Goal: Information Seeking & Learning: Learn about a topic

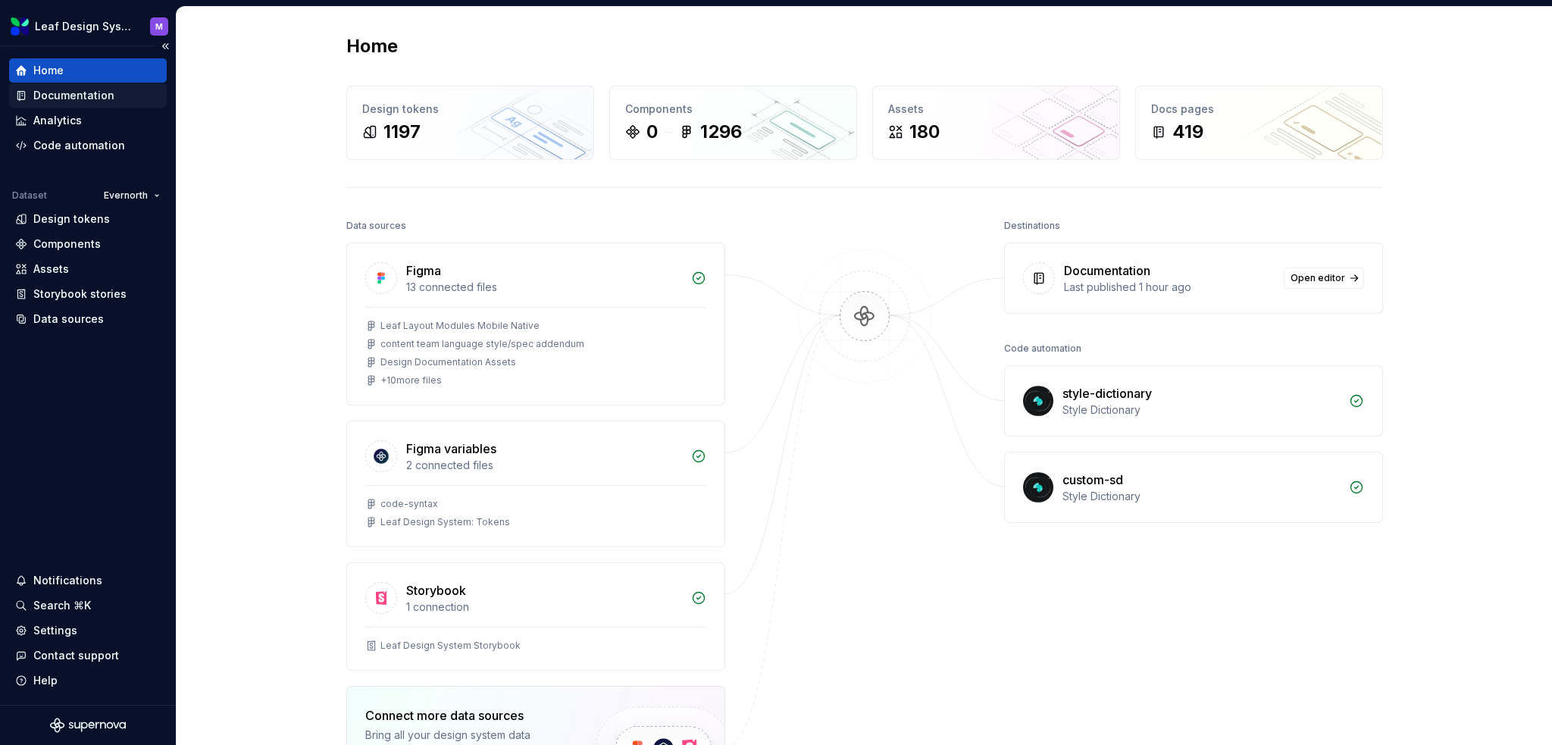
click at [58, 102] on div "Documentation" at bounding box center [88, 95] width 158 height 24
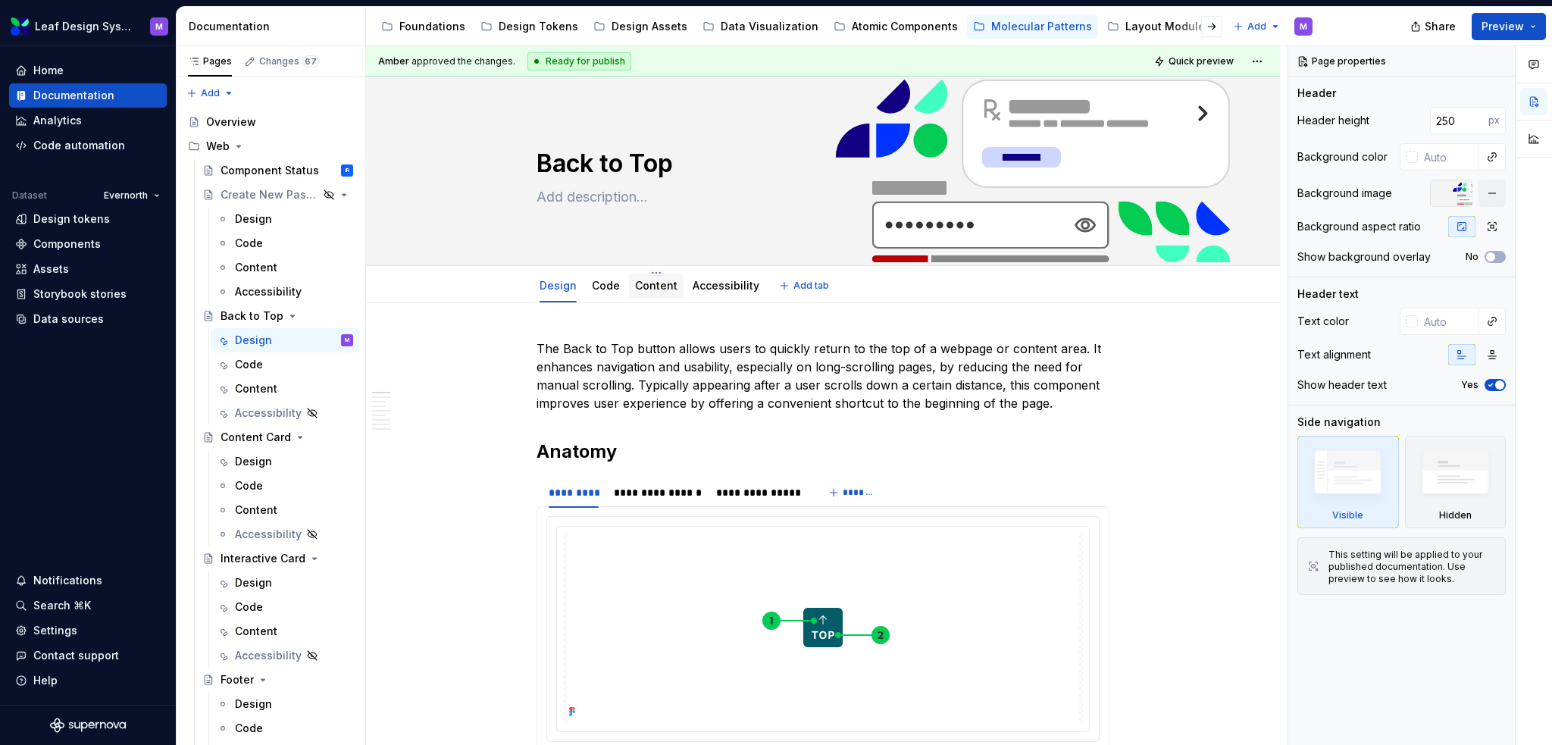
click at [647, 282] on link "Content" at bounding box center [656, 285] width 42 height 13
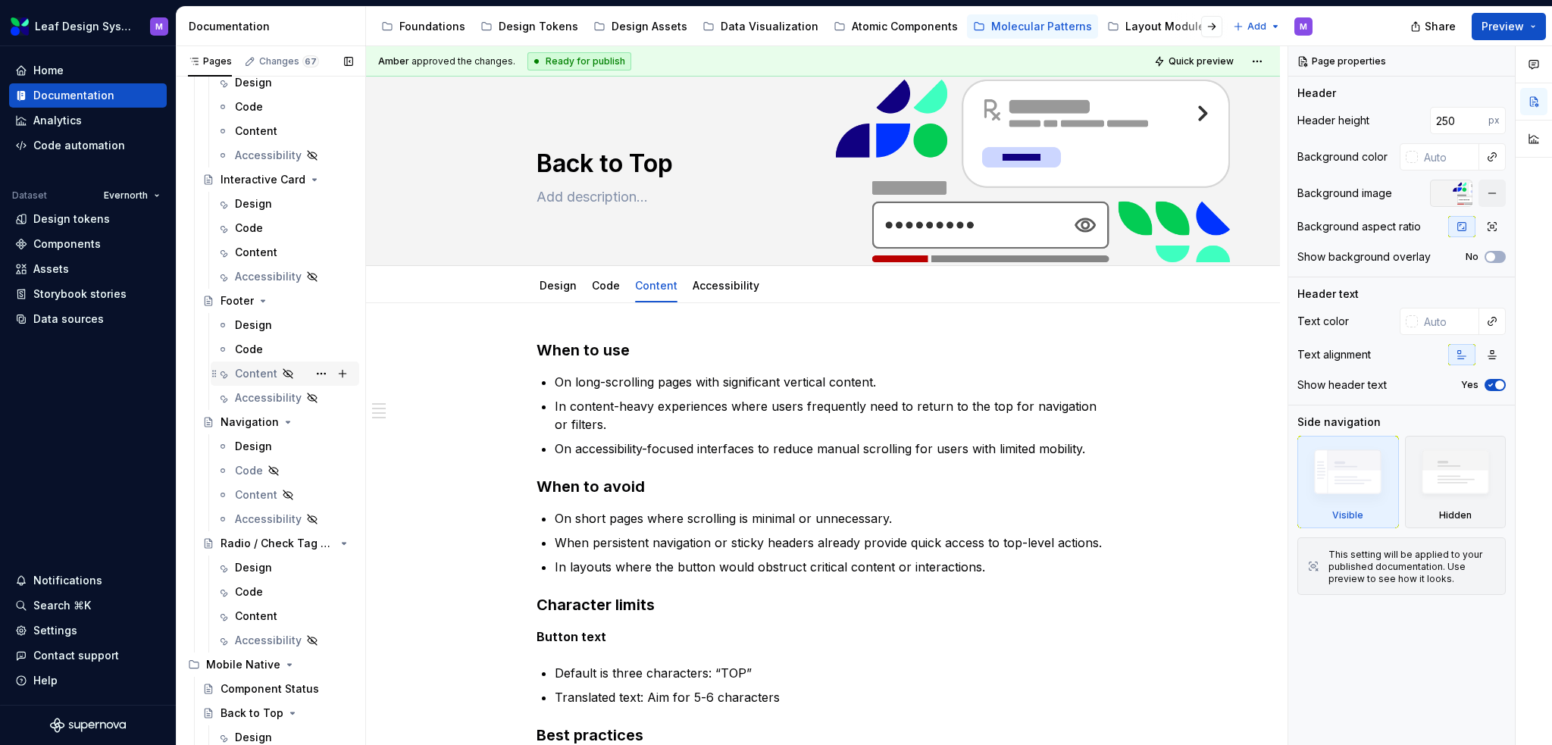
scroll to position [455, 0]
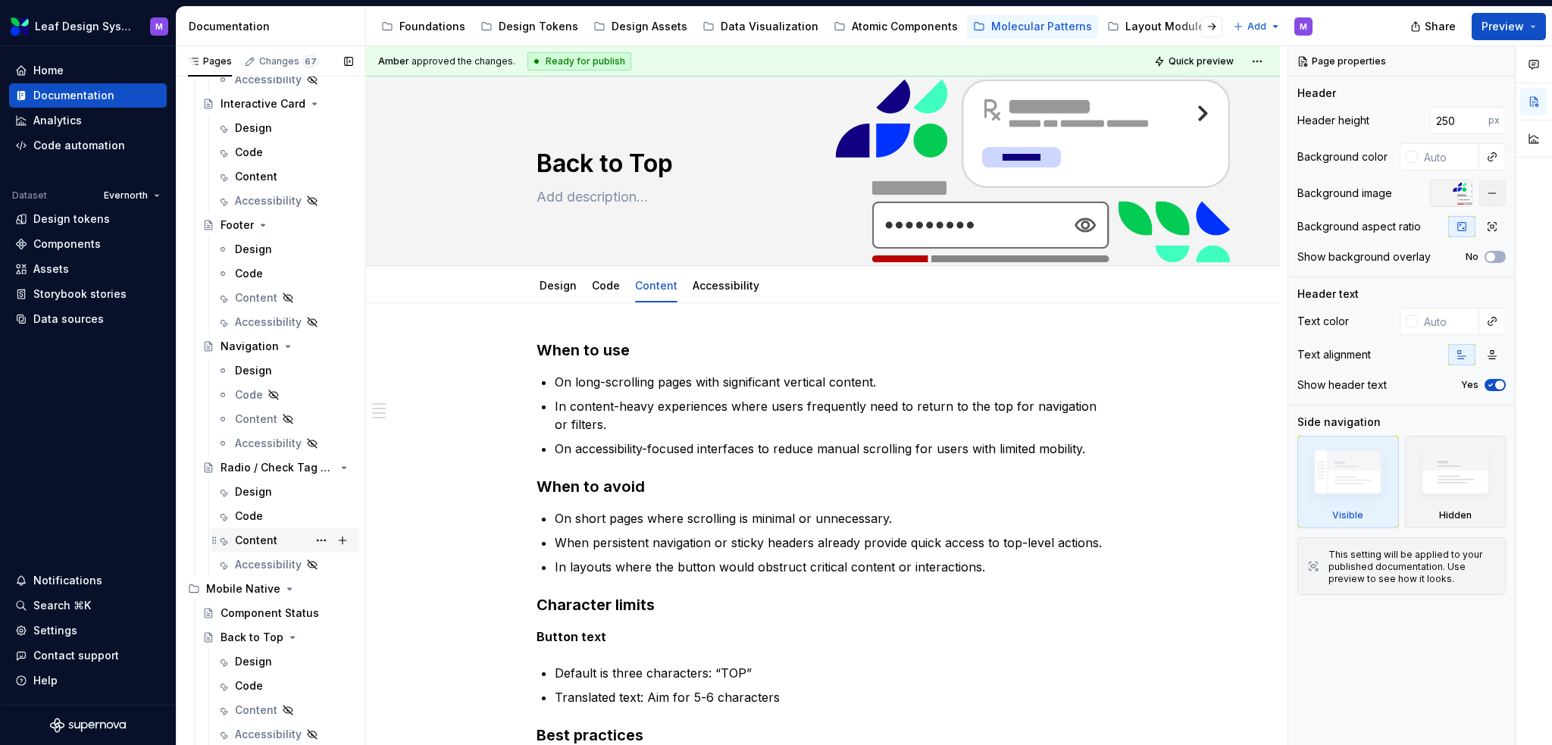
click at [261, 540] on div "Content" at bounding box center [256, 540] width 42 height 15
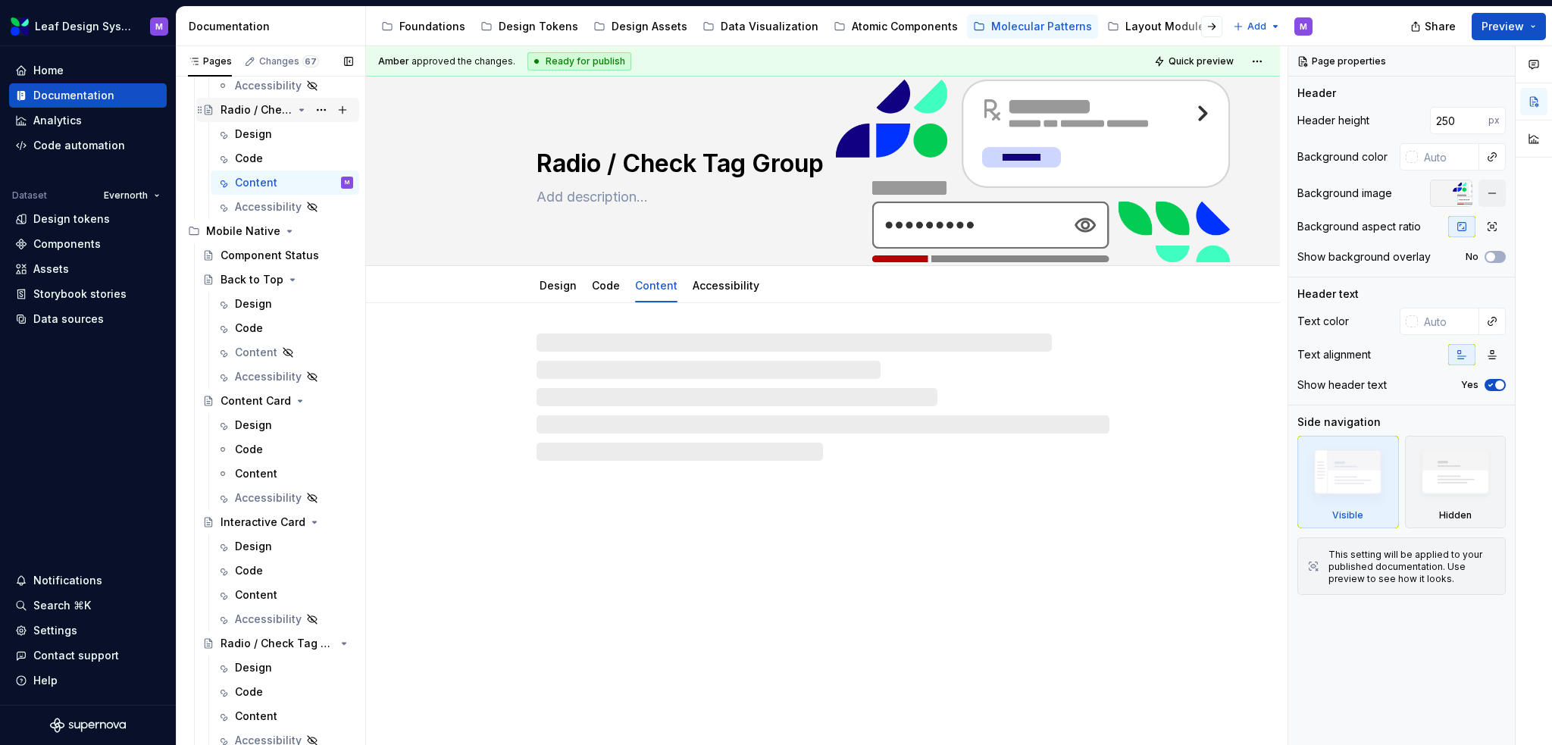
scroll to position [815, 0]
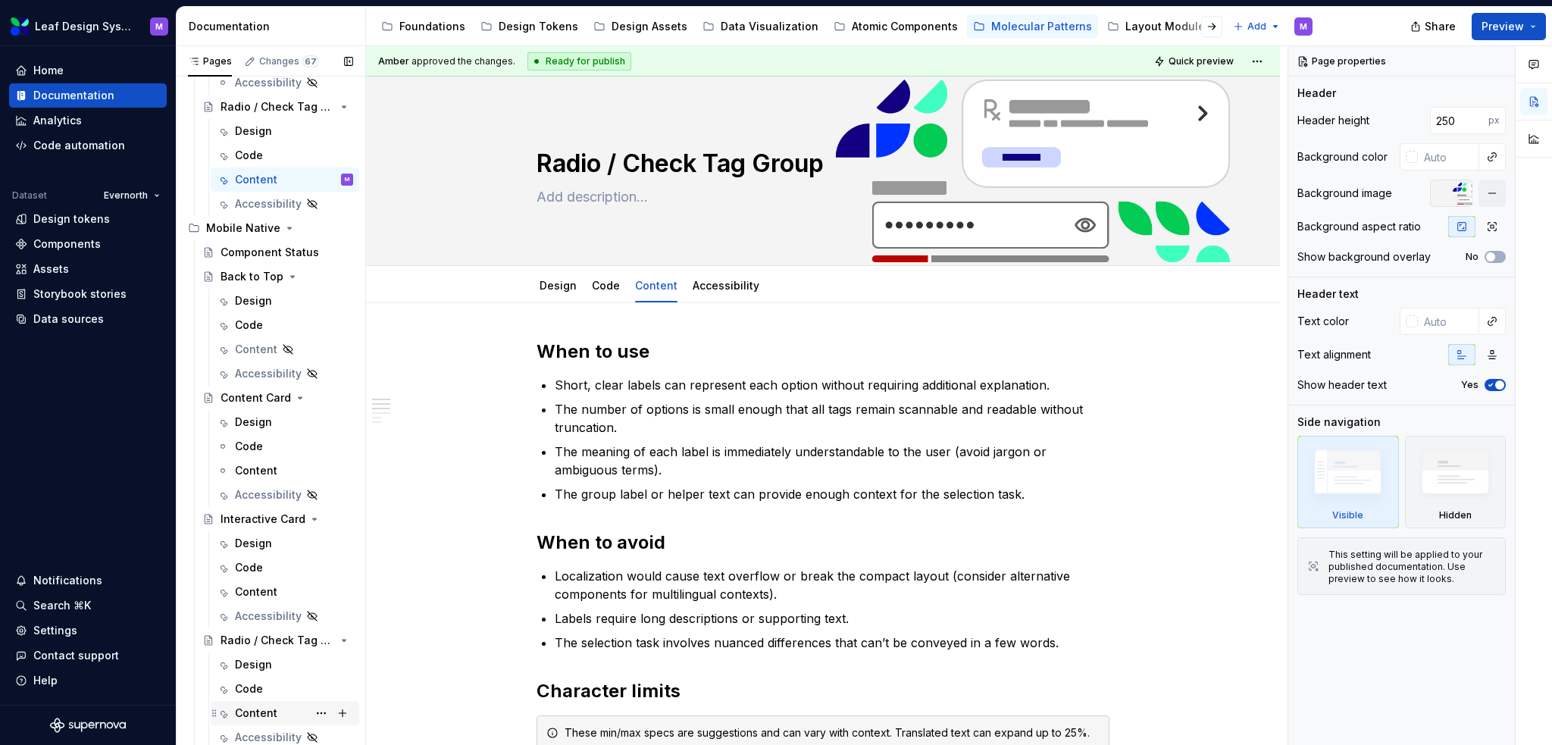
click at [265, 717] on div "Content" at bounding box center [256, 712] width 42 height 15
click at [315, 348] on button "Page tree" at bounding box center [321, 349] width 21 height 21
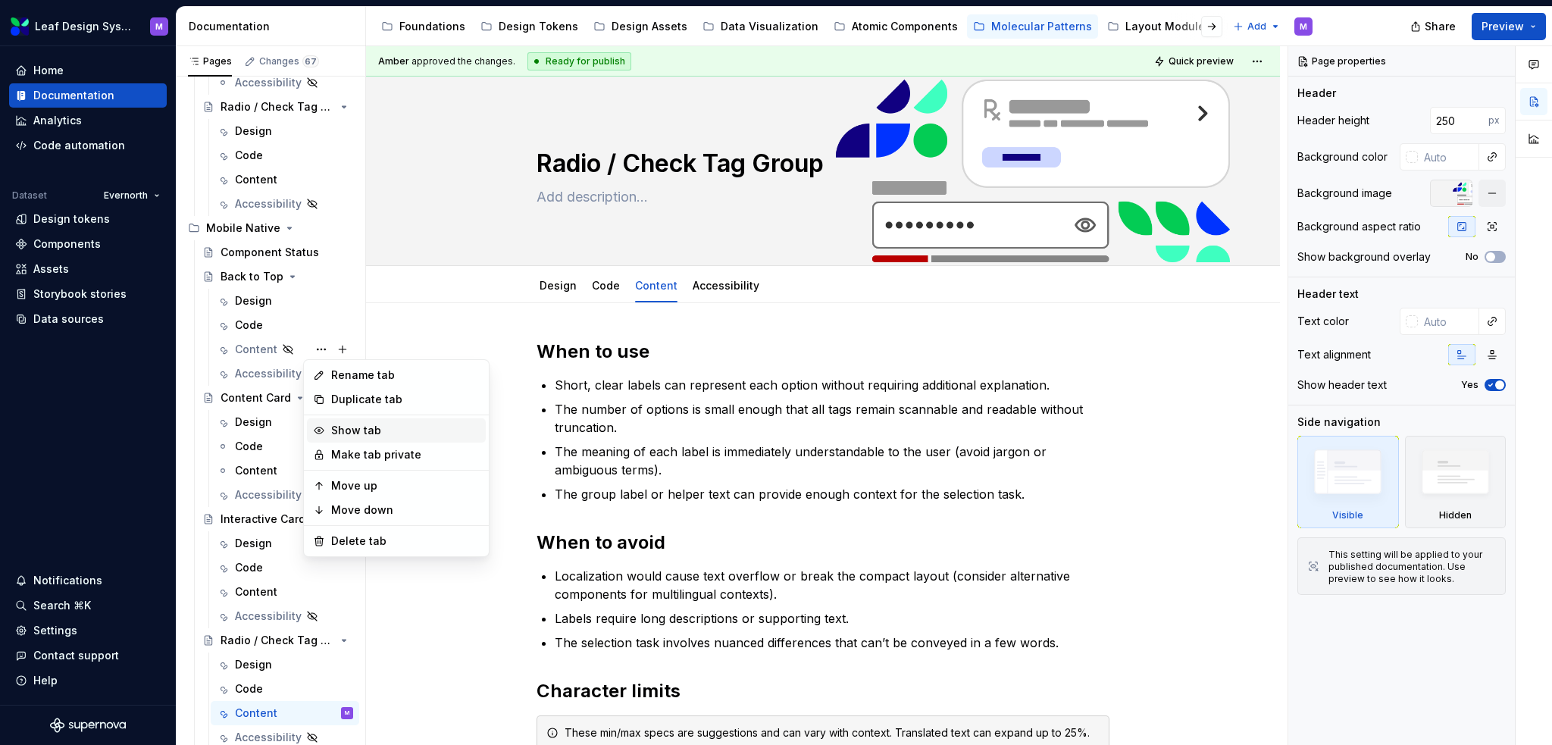
click at [349, 433] on div "Show tab" at bounding box center [405, 430] width 149 height 15
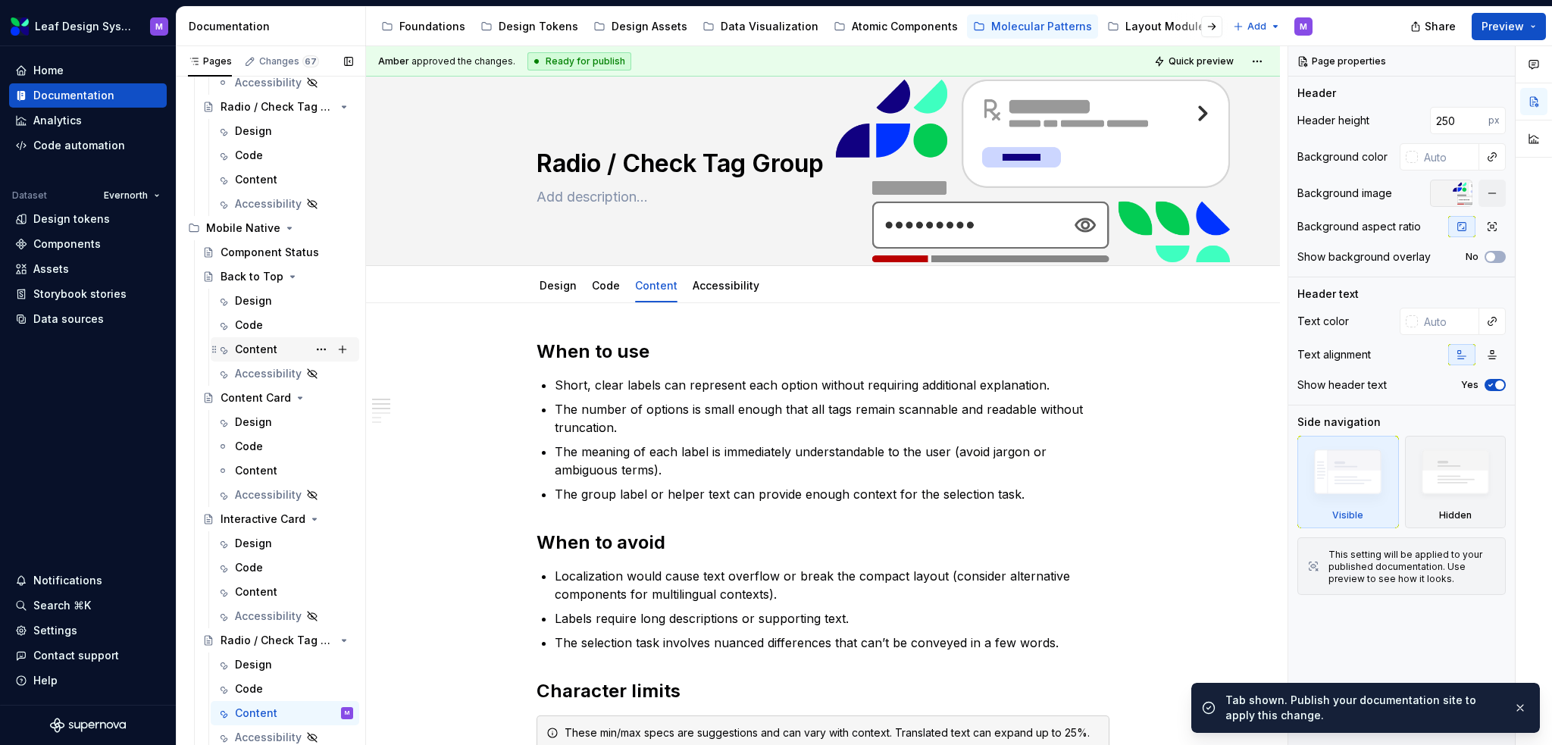
click at [270, 347] on div "Content" at bounding box center [256, 349] width 42 height 15
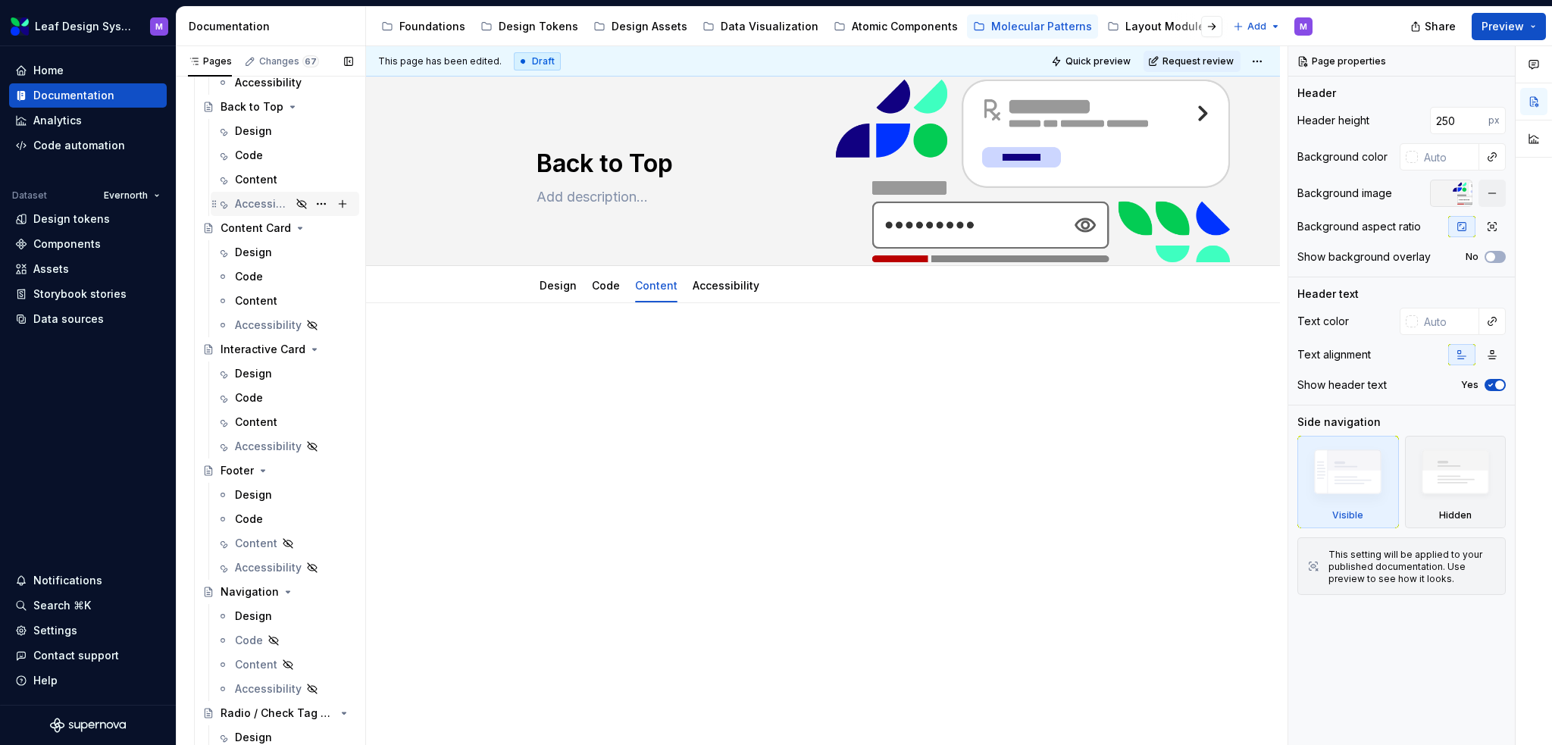
scroll to position [58, 0]
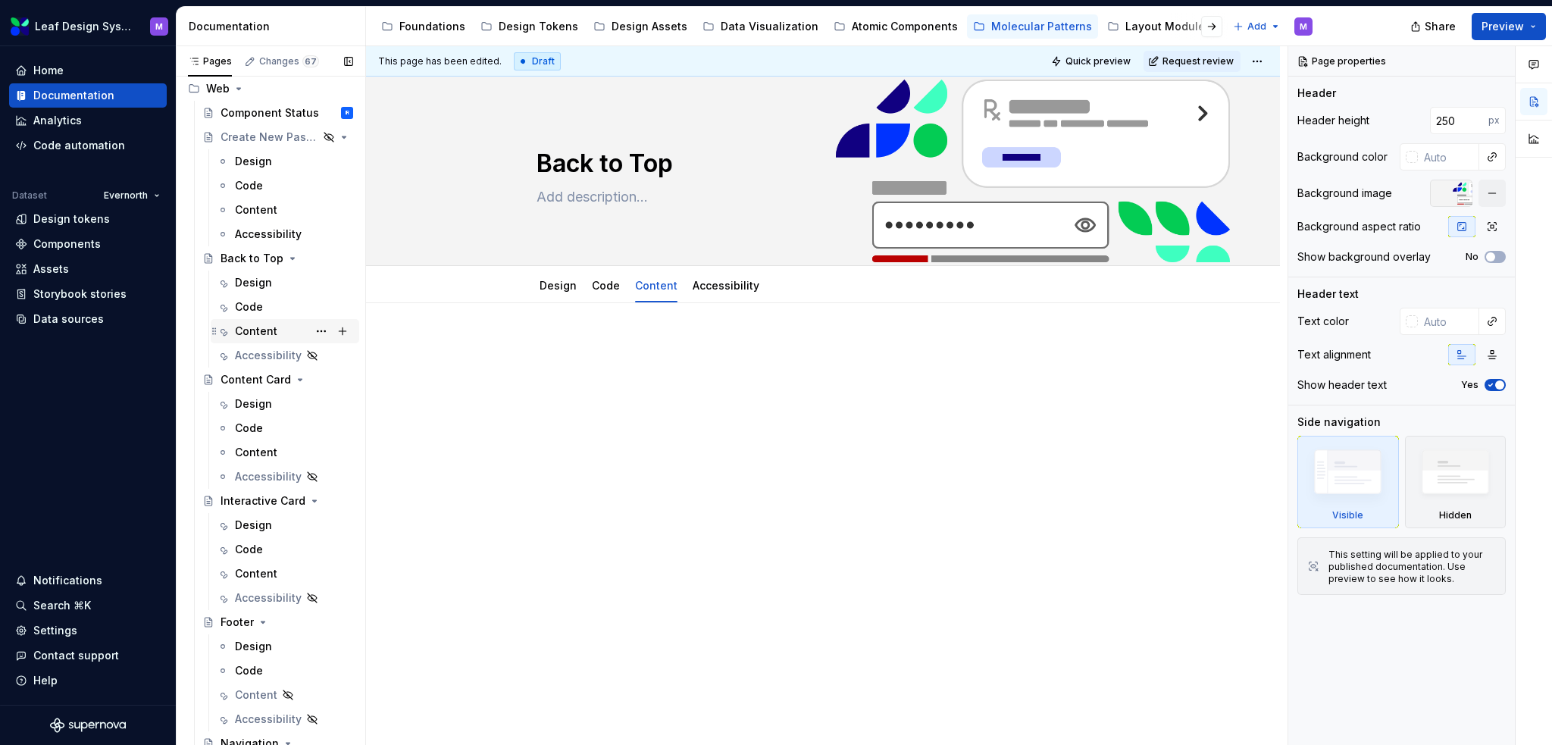
click at [254, 324] on div "Content" at bounding box center [256, 331] width 42 height 15
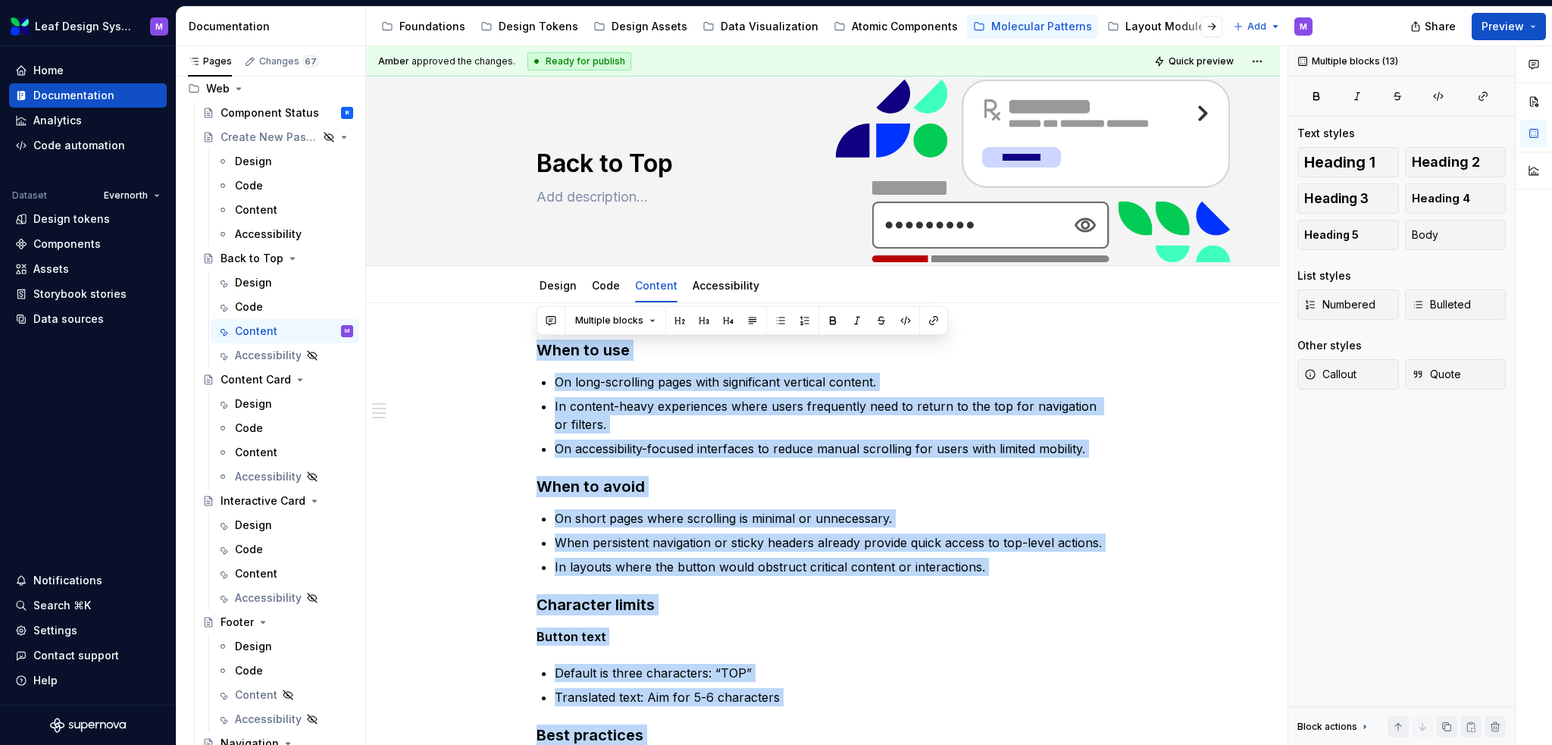
drag, startPoint x: 836, startPoint y: 505, endPoint x: 509, endPoint y: 61, distance: 551.6
click at [509, 61] on div "Amber approved the changes. Ready for publish Quick preview Back to Top Edit he…" at bounding box center [826, 395] width 921 height 699
copy div "Lore ip dol Si amet-consectet adipi elit seddoeiusmo temporin utlabor. Et dolor…"
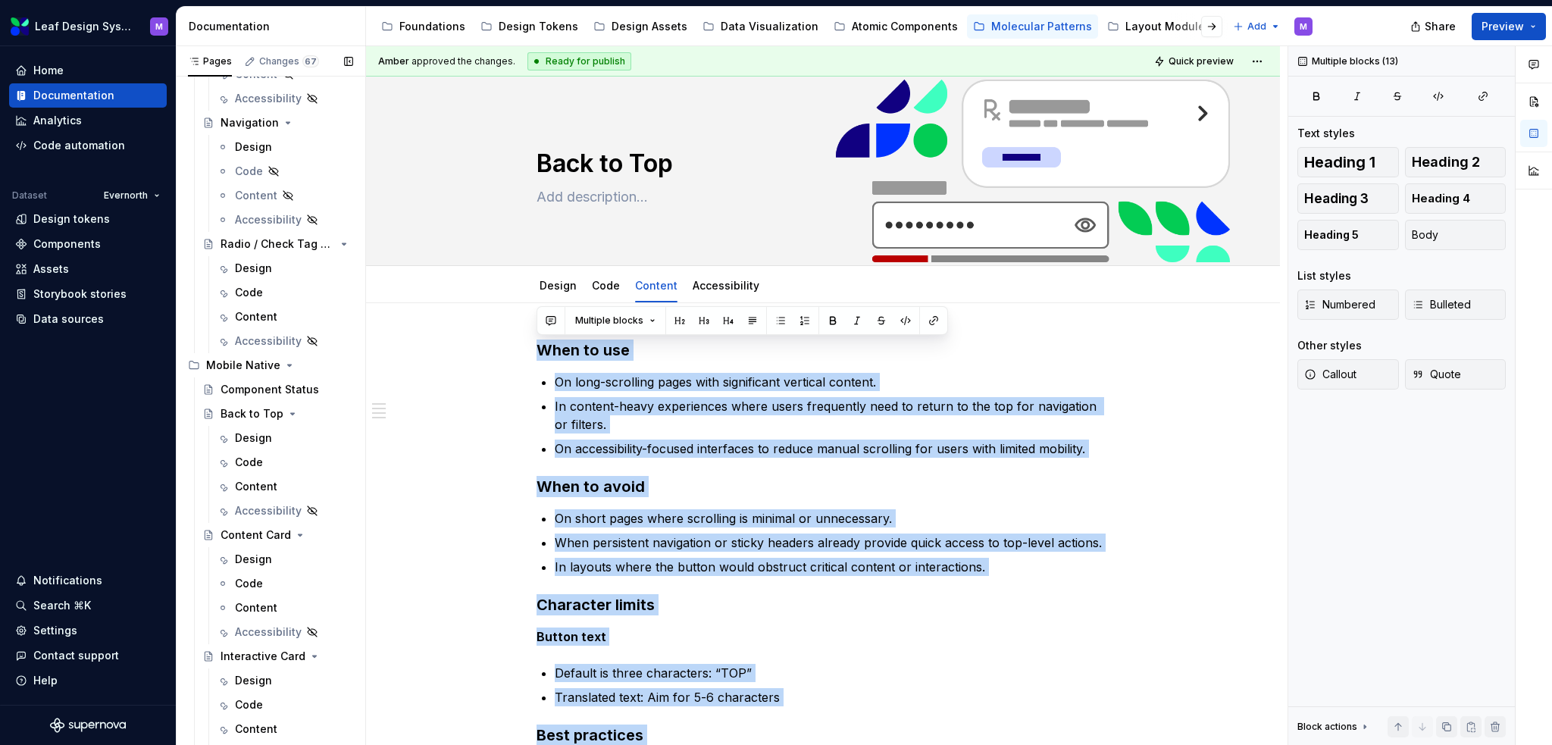
scroll to position [815, 0]
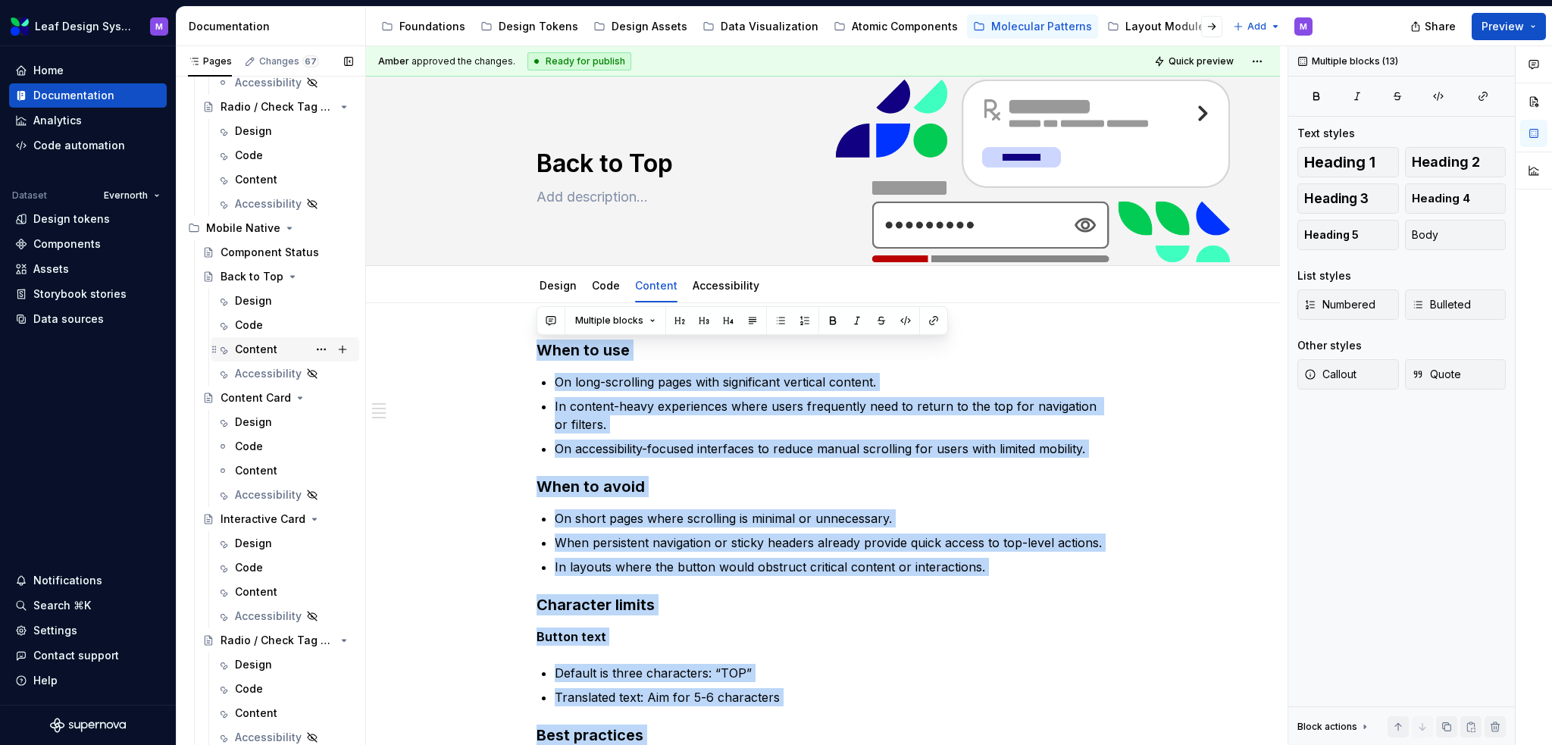
click at [258, 355] on div "Content" at bounding box center [256, 349] width 42 height 15
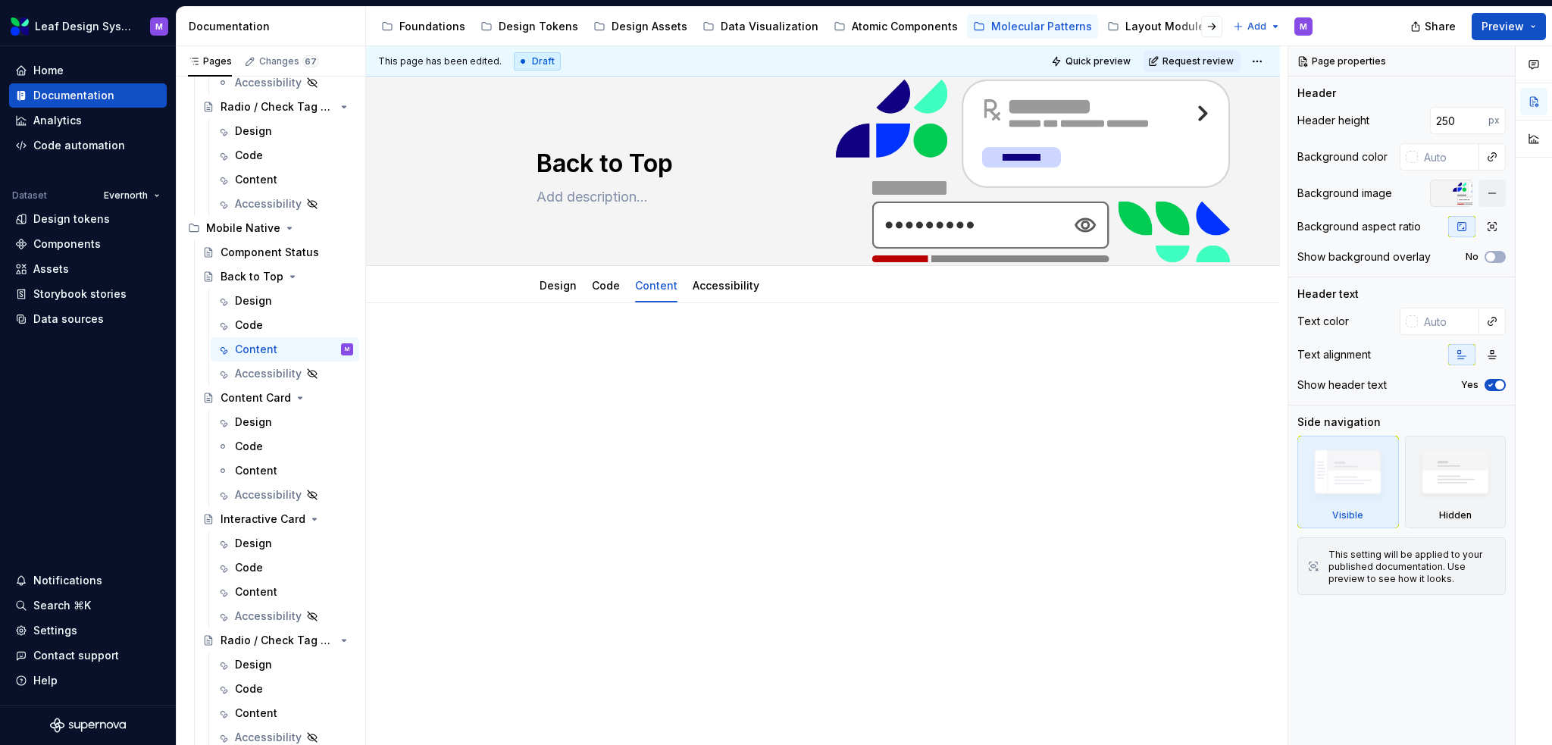
click at [571, 342] on p at bounding box center [822, 348] width 573 height 18
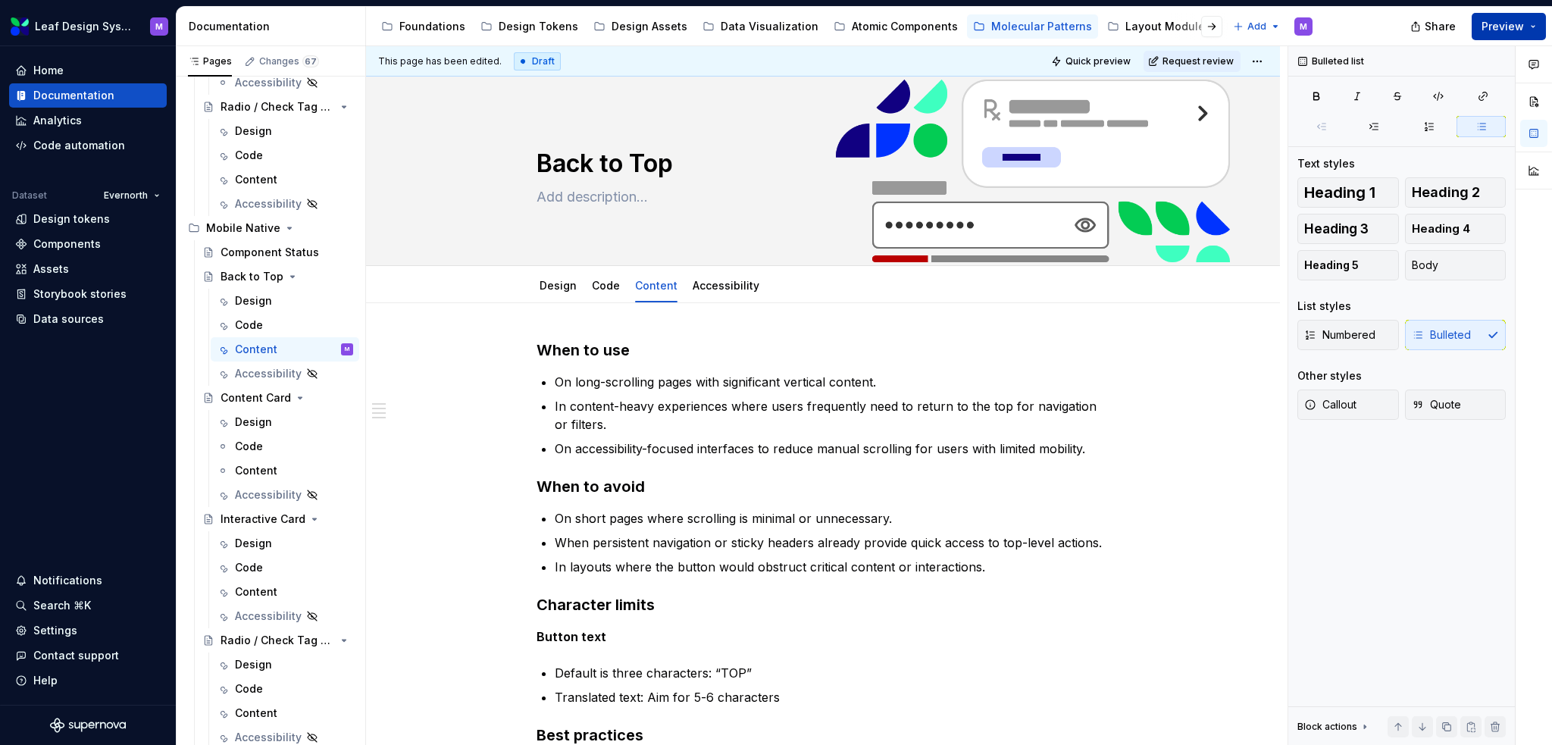
click at [1534, 23] on button "Preview" at bounding box center [1508, 26] width 74 height 27
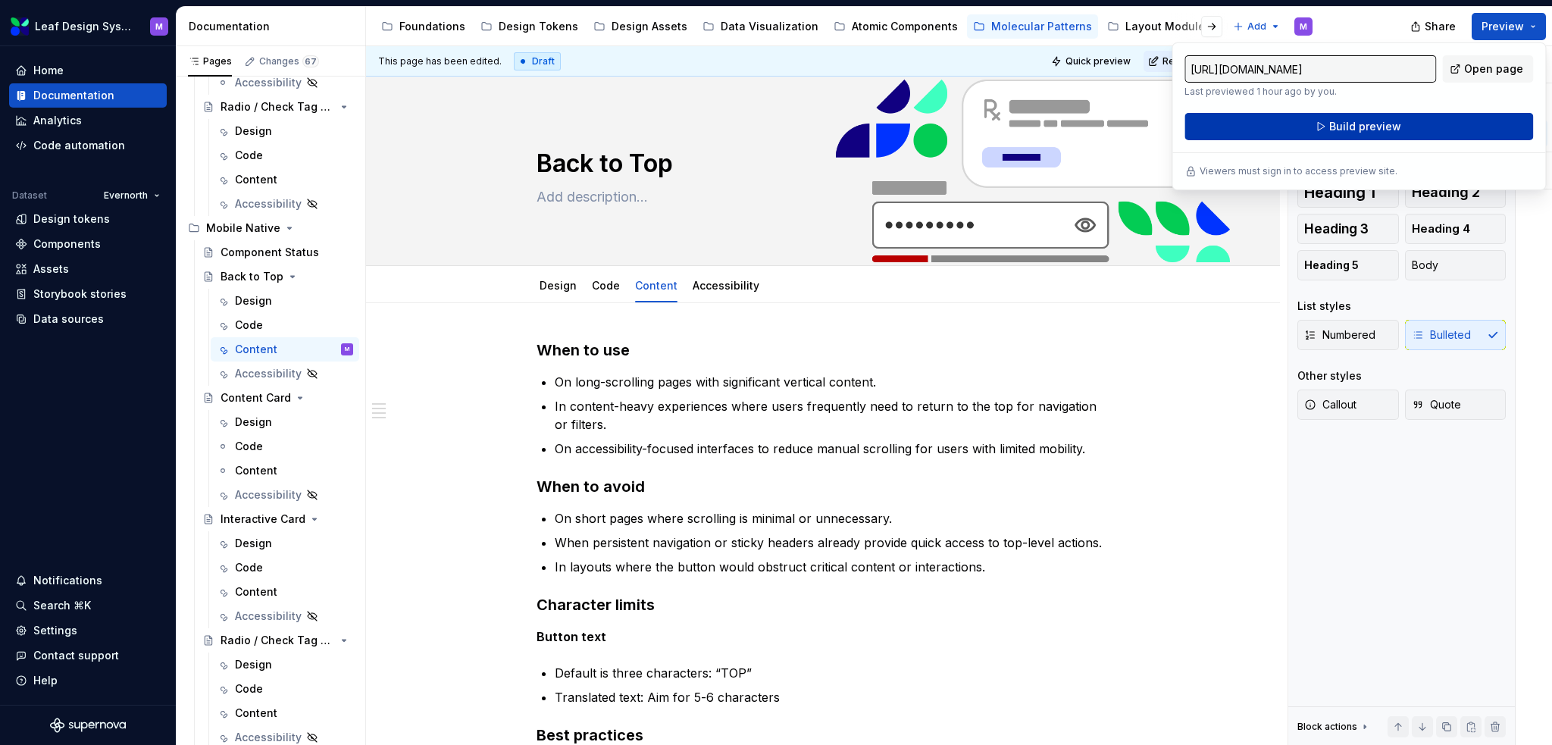
click at [1434, 131] on button "Build preview" at bounding box center [1358, 126] width 349 height 27
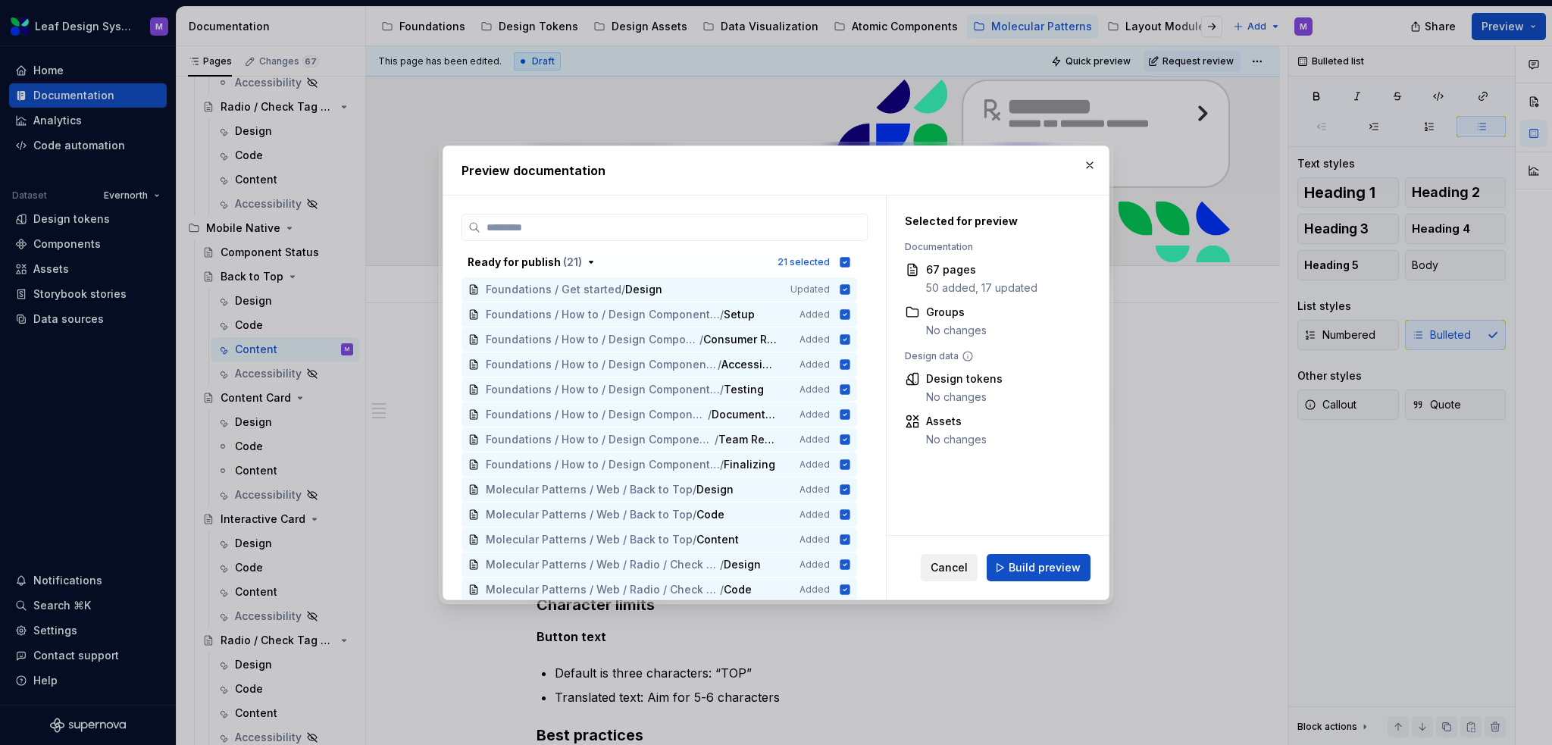
click at [958, 574] on span "Cancel" at bounding box center [948, 567] width 37 height 15
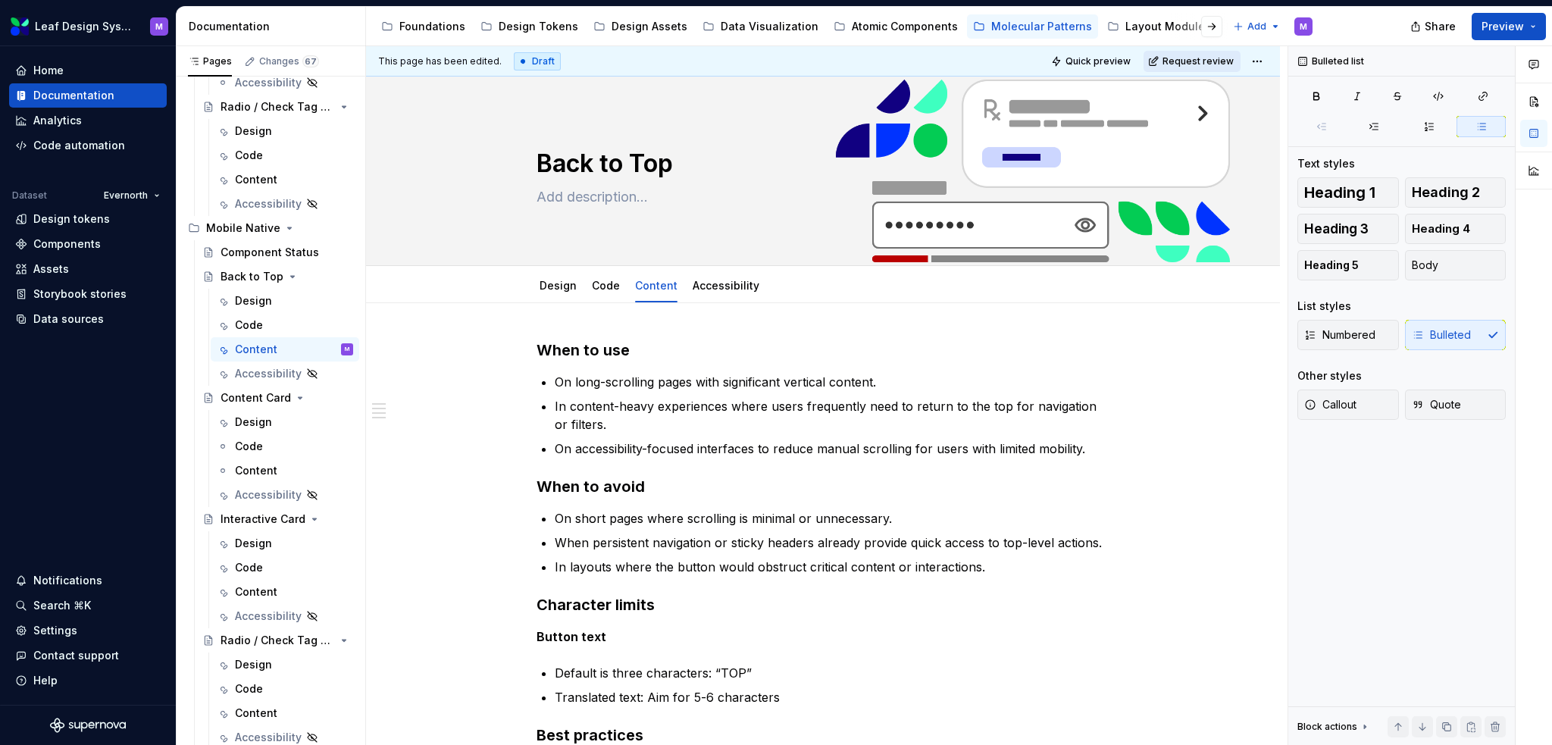
click at [1221, 60] on span "Request review" at bounding box center [1197, 61] width 71 height 12
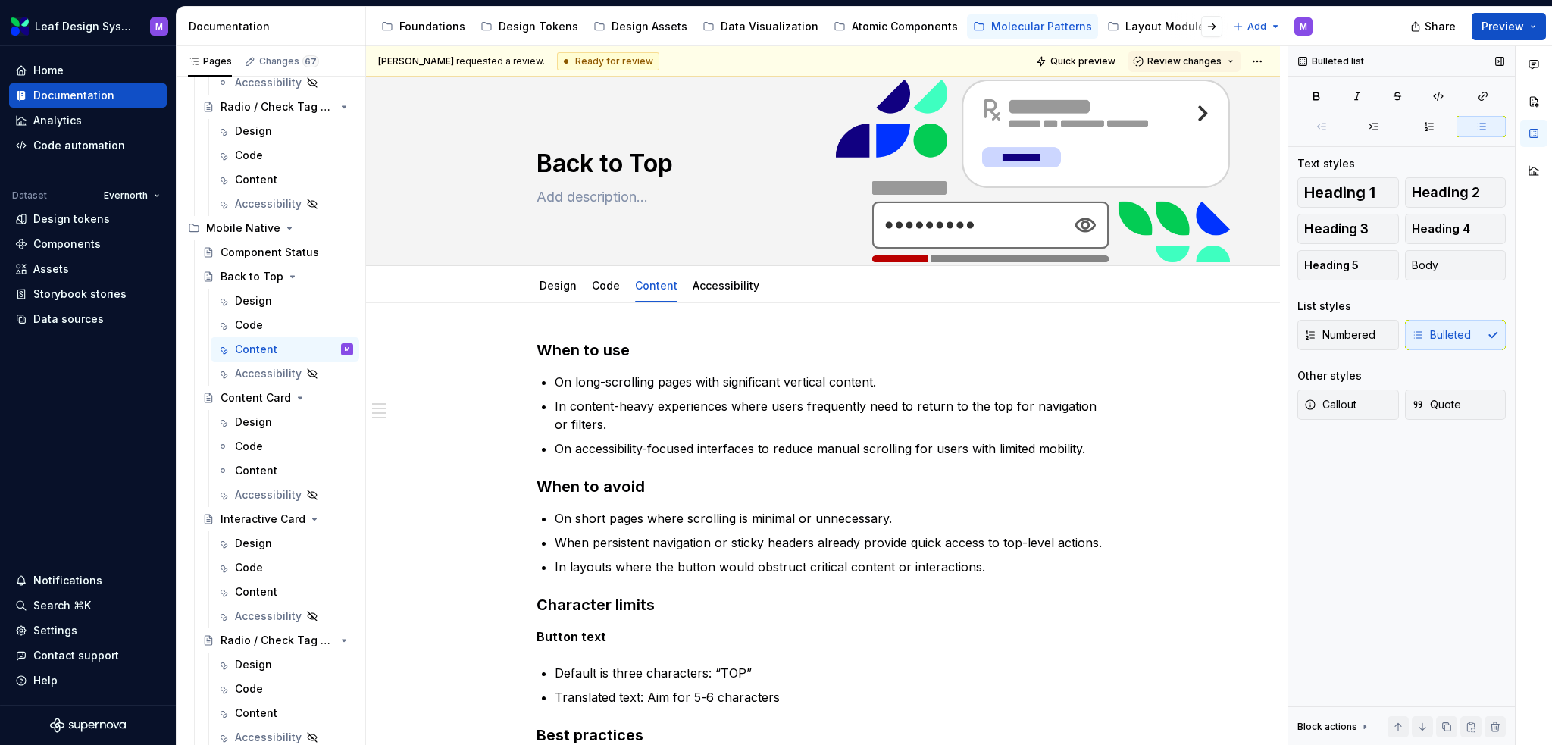
type textarea "*"
